Goal: Information Seeking & Learning: Learn about a topic

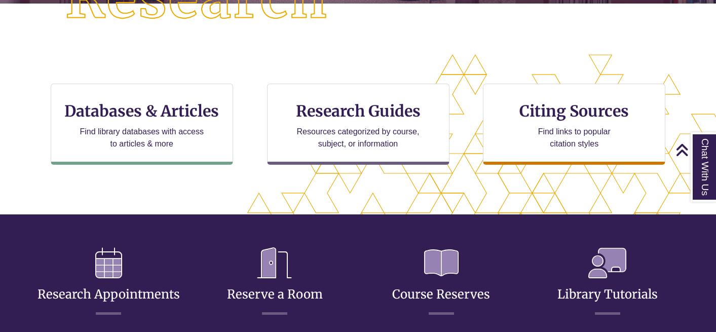
scroll to position [290, 0]
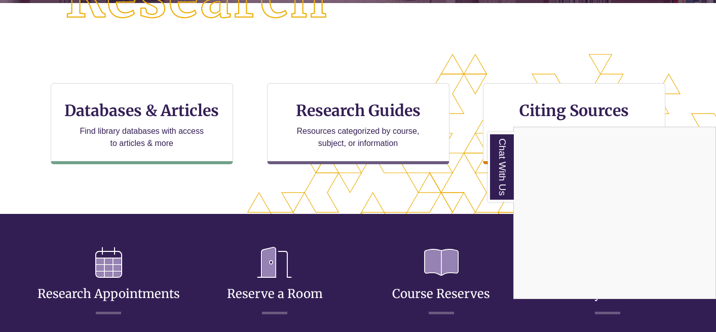
click at [457, 199] on div "Chat With Us" at bounding box center [358, 166] width 716 height 332
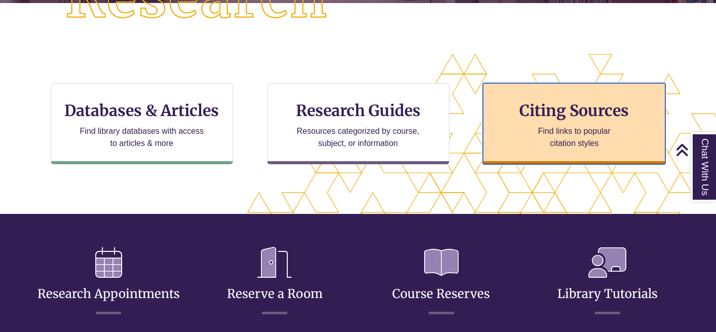
click at [552, 123] on div "Citing Sources Find links to popular citation styles" at bounding box center [574, 123] width 182 height 81
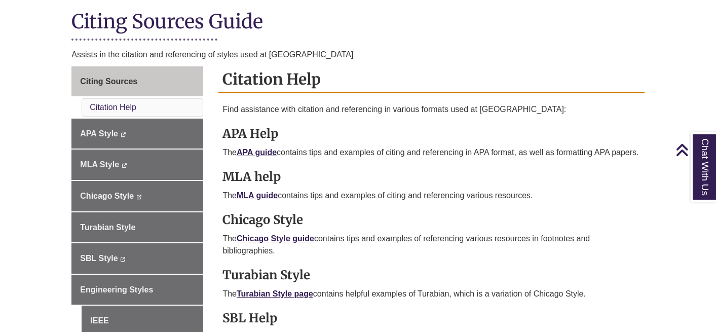
scroll to position [236, 0]
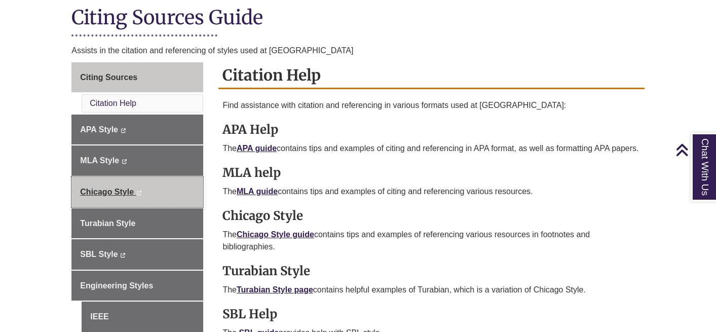
click at [122, 193] on span "Chicago Style" at bounding box center [107, 191] width 54 height 9
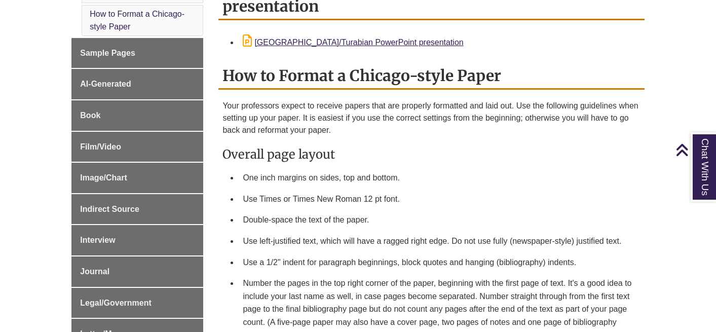
scroll to position [394, 0]
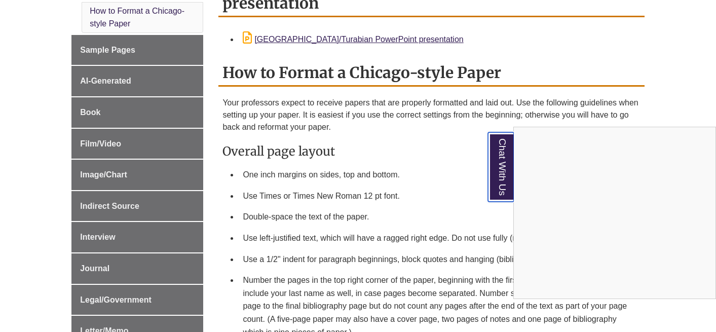
click at [502, 170] on link "Chat With Us" at bounding box center [501, 166] width 26 height 69
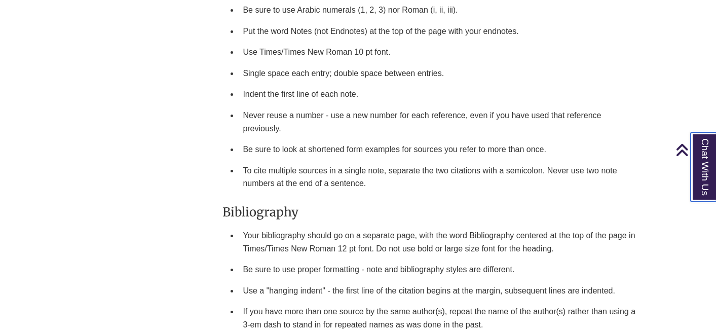
scroll to position [1325, 0]
